Goal: Find specific page/section: Find specific page/section

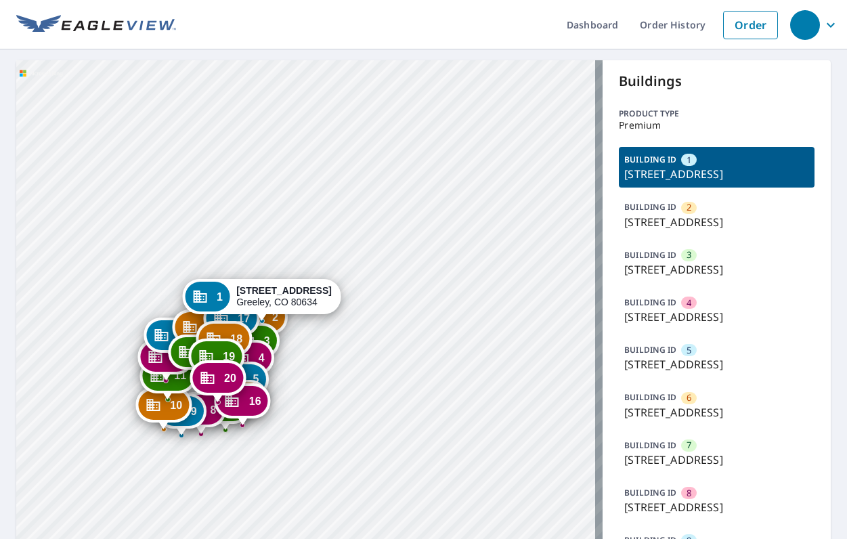
drag, startPoint x: 292, startPoint y: 374, endPoint x: 252, endPoint y: 165, distance: 213.1
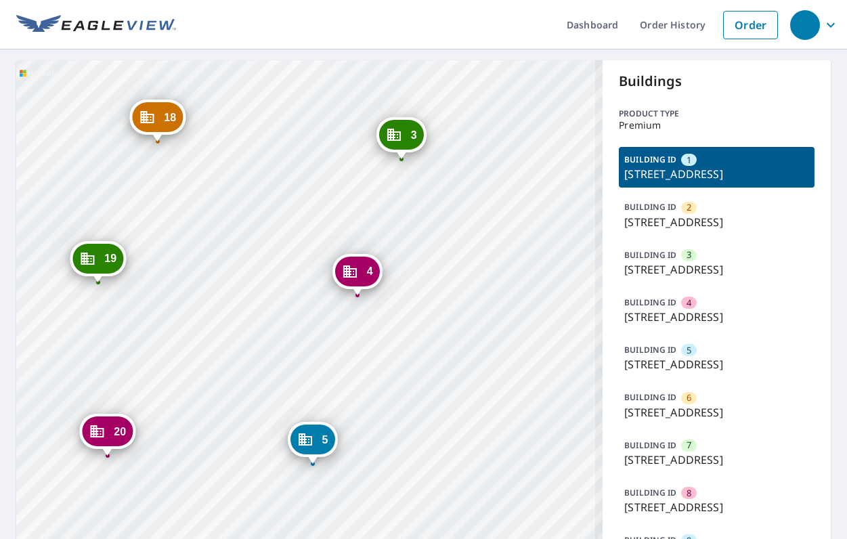
drag, startPoint x: 452, startPoint y: 334, endPoint x: 393, endPoint y: 372, distance: 71.0
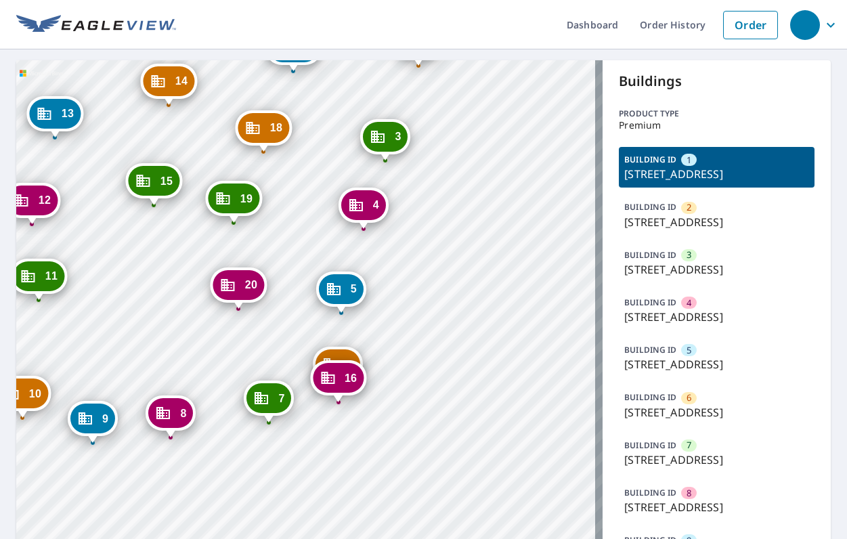
drag, startPoint x: 447, startPoint y: 411, endPoint x: 431, endPoint y: 301, distance: 111.5
